Goal: Transaction & Acquisition: Purchase product/service

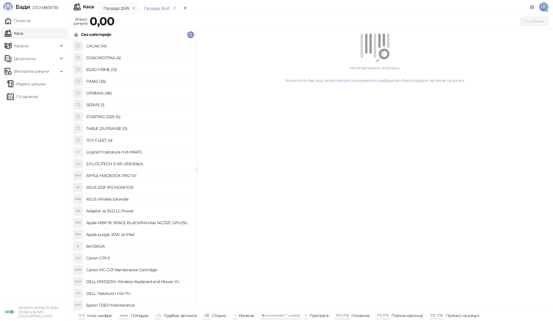
click at [100, 93] on h4 "OPREMA (48)" at bounding box center [139, 93] width 106 height 9
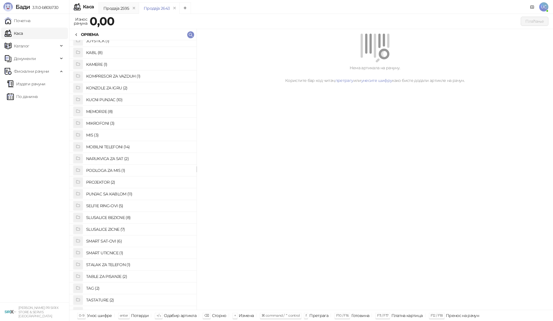
scroll to position [173, 0]
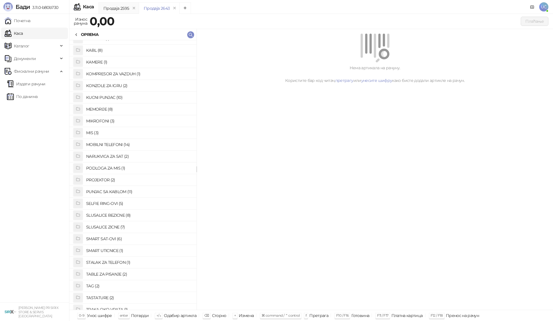
click at [122, 215] on h4 "SLUSALICE BEZICNE (8)" at bounding box center [139, 215] width 106 height 9
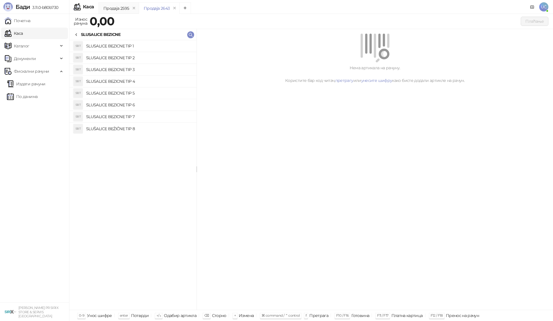
click at [140, 79] on h4 "SLUSALICE BEZICNE TIP 4" at bounding box center [139, 81] width 106 height 9
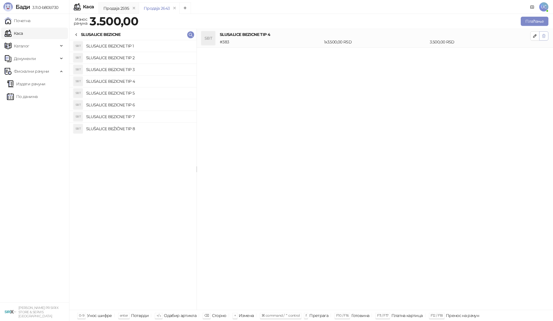
click at [543, 38] on icon "button" at bounding box center [543, 35] width 3 height 3
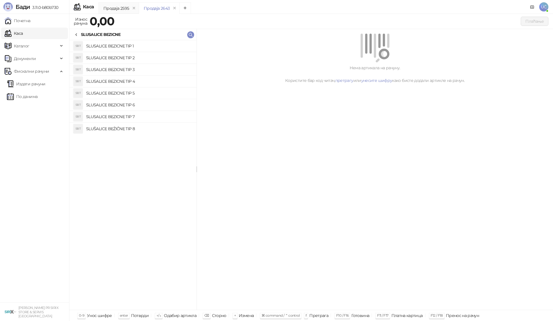
click at [138, 95] on h4 "SLUSALICE BEZICNE TIP 5" at bounding box center [139, 93] width 106 height 9
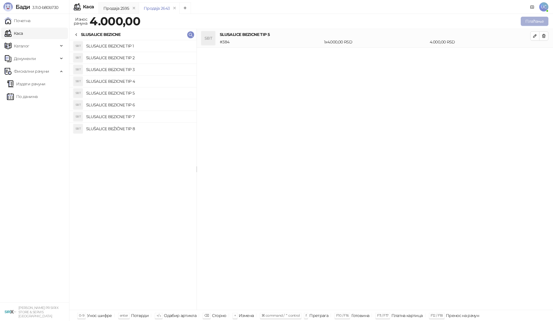
click at [527, 23] on button "Плаћање" at bounding box center [534, 21] width 28 height 9
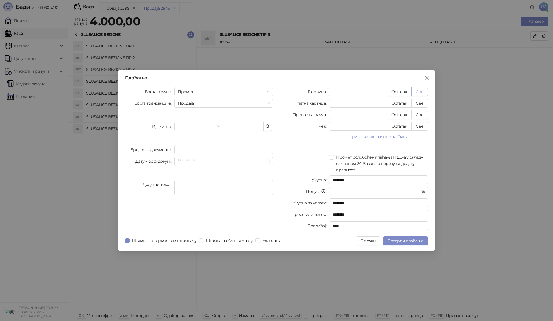
click at [418, 89] on button "Све" at bounding box center [419, 91] width 17 height 9
type input "****"
click at [417, 237] on button "Потврди плаћање" at bounding box center [404, 241] width 45 height 9
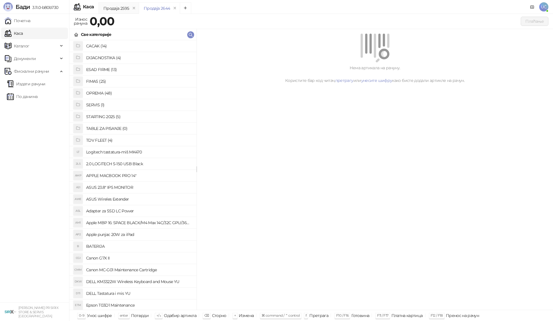
click at [99, 88] on li "OPREMA (48)" at bounding box center [132, 93] width 127 height 12
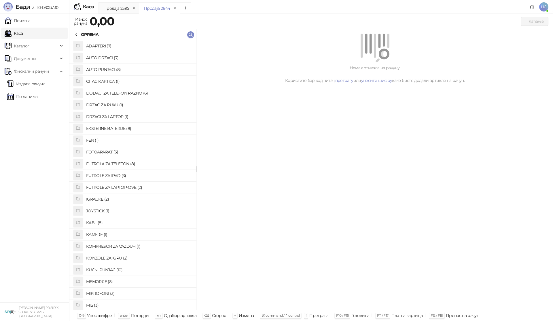
click at [122, 126] on h4 "EKSTERNE BATERIJE (8)" at bounding box center [139, 128] width 106 height 9
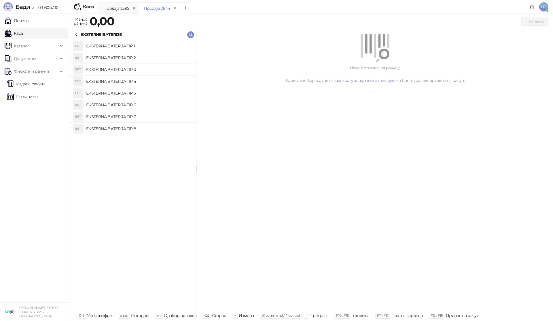
click at [131, 68] on h4 "EKSTERNA BATERIJA TIP 3" at bounding box center [139, 69] width 106 height 9
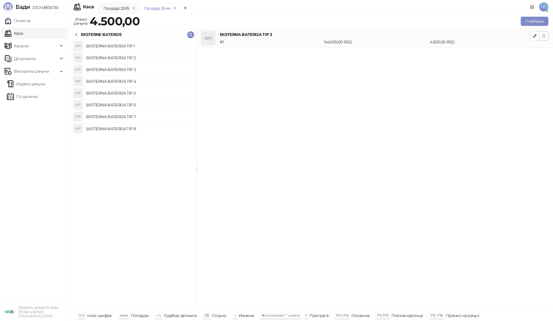
click at [542, 37] on icon "button" at bounding box center [543, 36] width 5 height 5
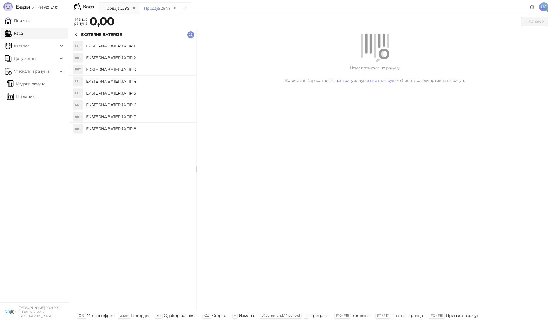
click at [119, 59] on h4 "EKSTERNA BATERIJA TIP 2" at bounding box center [139, 57] width 106 height 9
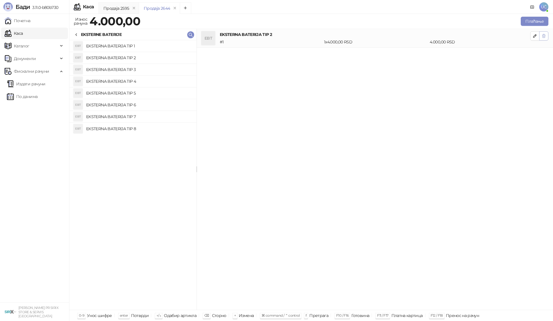
click at [545, 36] on icon "button" at bounding box center [543, 36] width 5 height 5
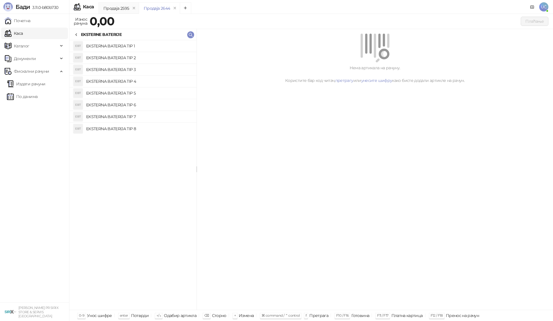
click at [127, 47] on h4 "EKSTERNA BATERIJA TIP 1" at bounding box center [139, 45] width 106 height 9
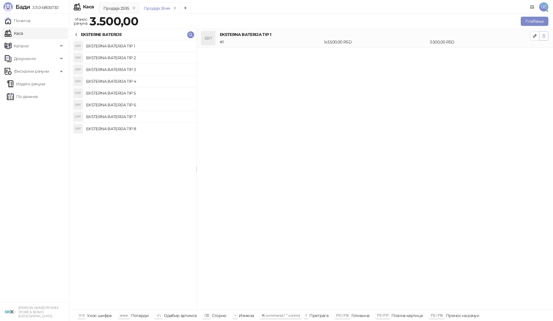
click at [544, 37] on icon "button" at bounding box center [543, 35] width 3 height 3
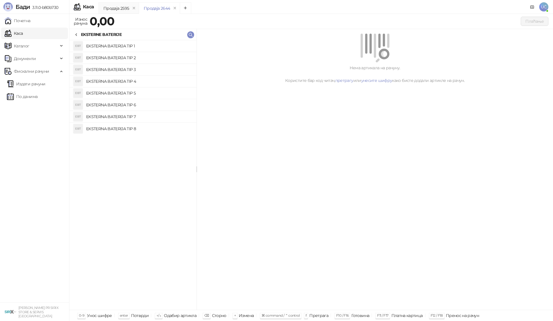
click at [147, 95] on h4 "EKSTERNA BATERIJA TIP 5" at bounding box center [139, 93] width 106 height 9
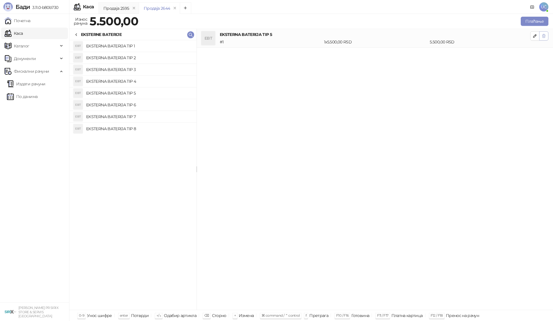
click at [543, 34] on icon "button" at bounding box center [543, 36] width 5 height 5
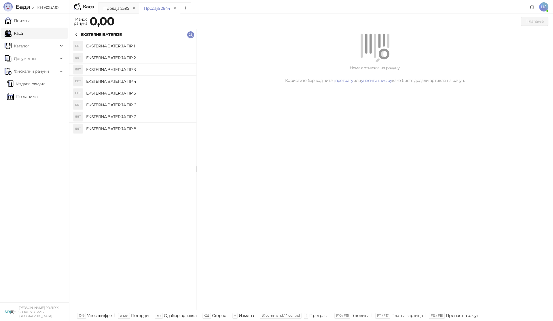
click at [134, 105] on h4 "EKSTERNA BATERIJA TIP 6" at bounding box center [139, 104] width 106 height 9
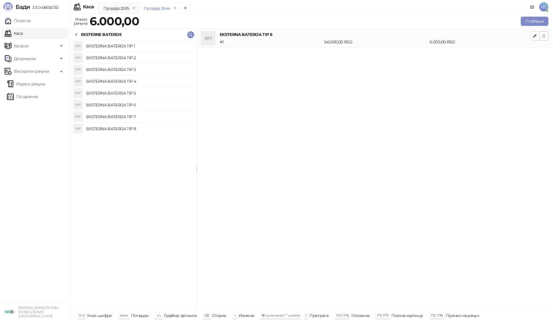
click at [541, 37] on icon "button" at bounding box center [543, 36] width 5 height 5
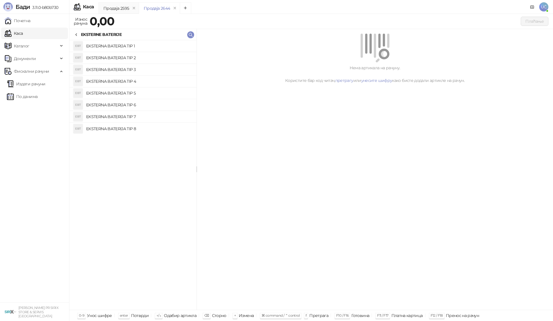
click at [140, 119] on h4 "EKSTERNA BATERIJA TIP 7" at bounding box center [139, 116] width 106 height 9
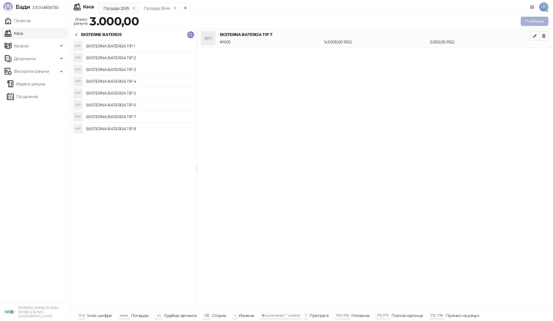
click at [532, 22] on button "Плаћање" at bounding box center [534, 21] width 28 height 9
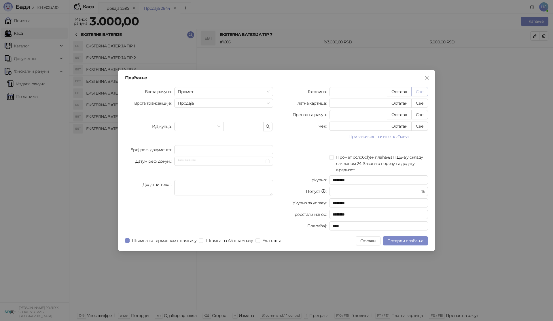
click at [421, 92] on button "Све" at bounding box center [419, 91] width 17 height 9
type input "****"
click at [417, 240] on span "Потврди плаћање" at bounding box center [405, 241] width 36 height 5
